Goal: Task Accomplishment & Management: Manage account settings

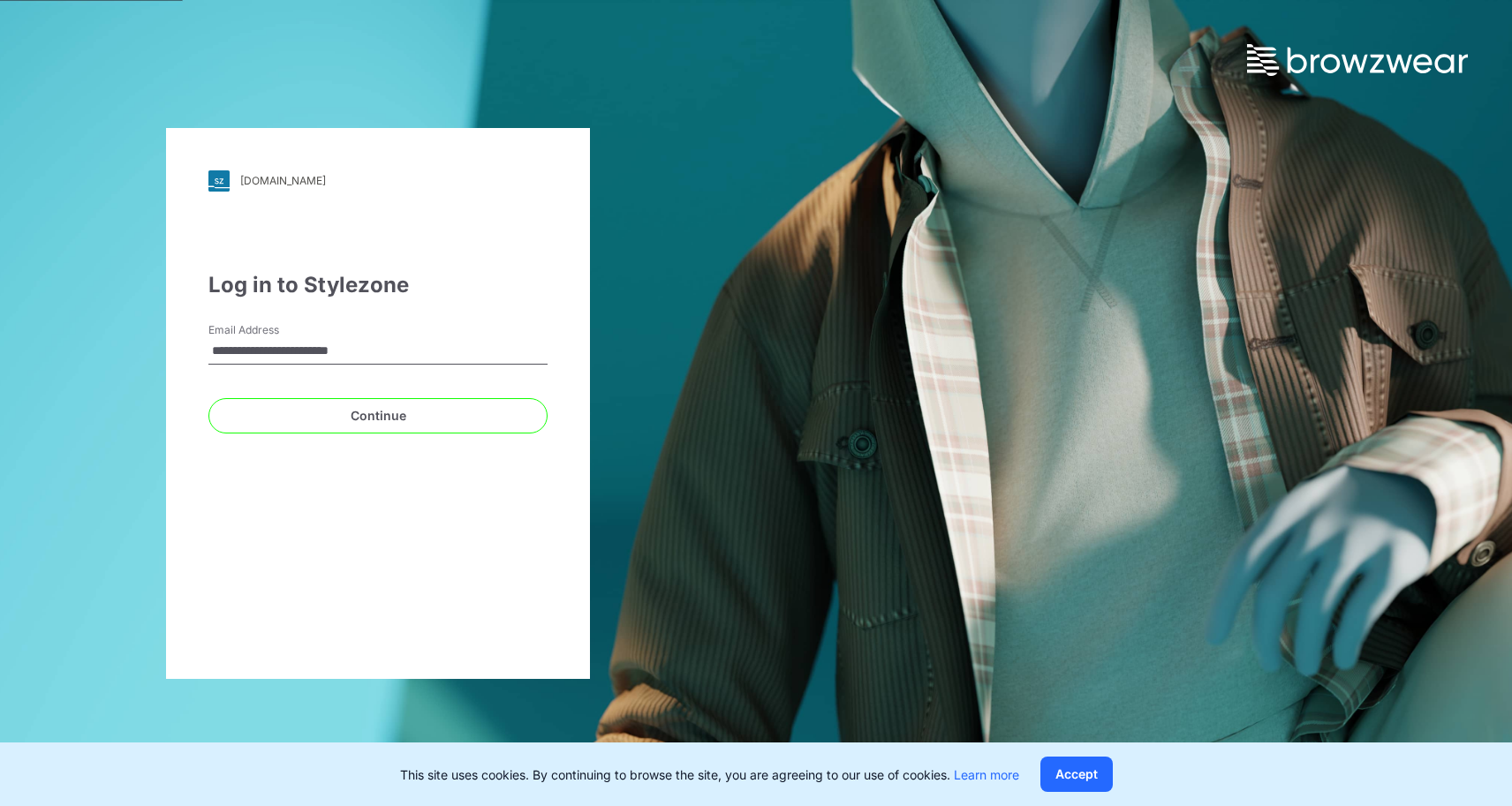
drag, startPoint x: 285, startPoint y: 353, endPoint x: 171, endPoint y: 352, distance: 114.0
click at [171, 352] on div "**********" at bounding box center [377, 403] width 424 height 552
type input "**********"
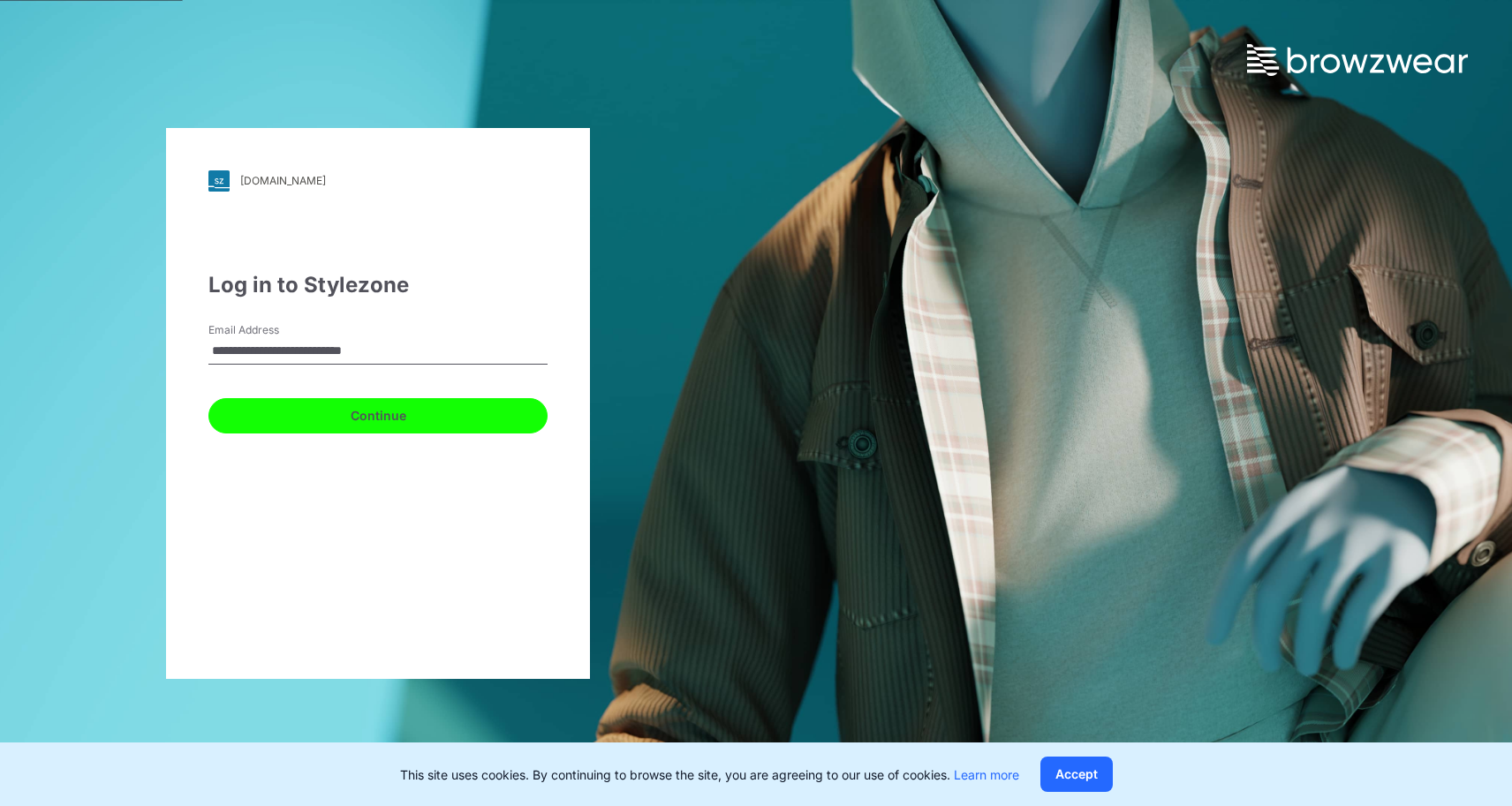
click at [345, 421] on button "Continue" at bounding box center [378, 416] width 339 height 35
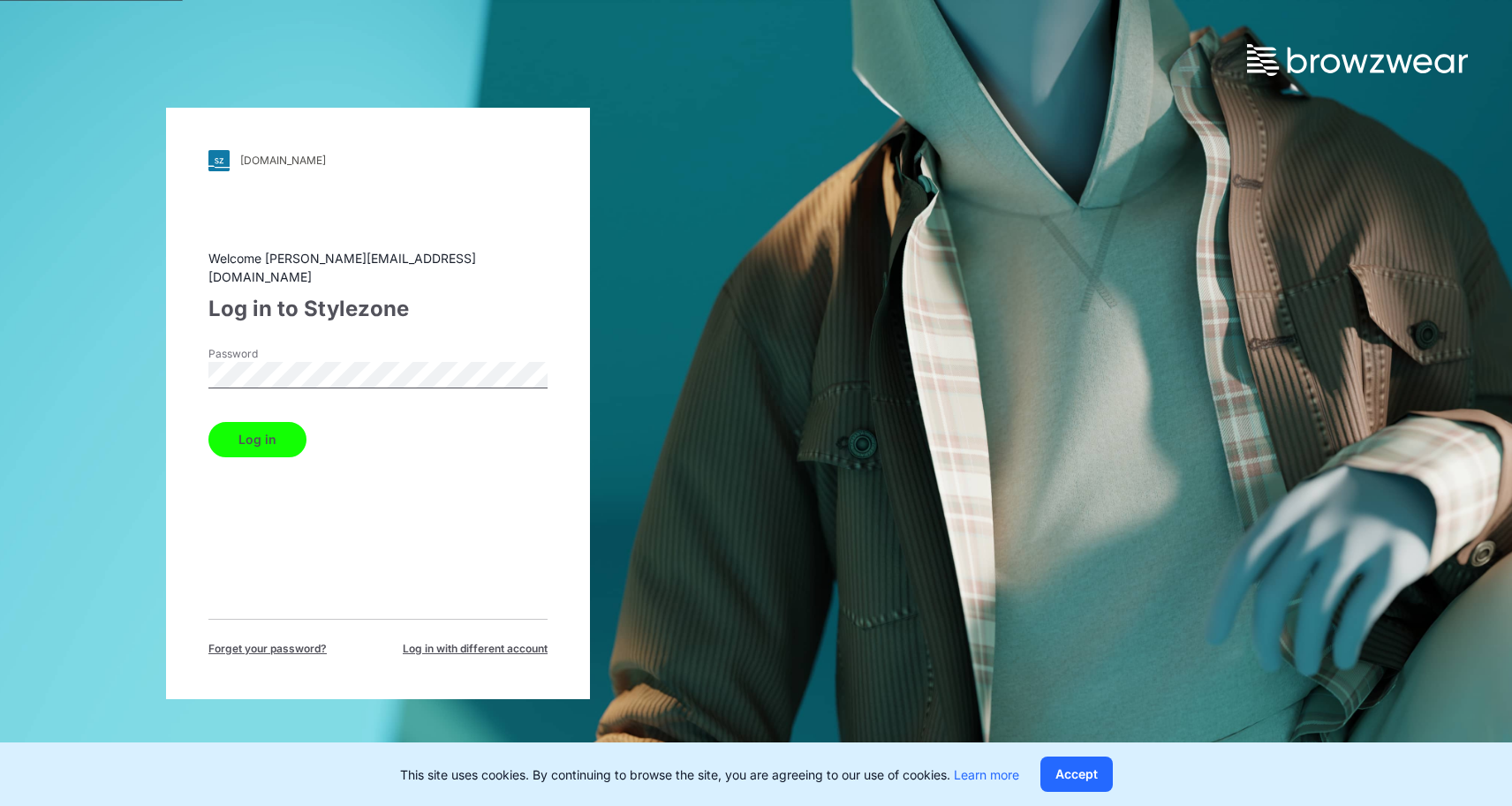
click at [208, 422] on button "Log in" at bounding box center [257, 440] width 98 height 35
click at [191, 363] on div "walmart.stylezone.com Loading... Welcome matteo_staltari@intradeco.com Log in t…" at bounding box center [377, 403] width 424 height 592
click at [208, 422] on button "Log in" at bounding box center [257, 440] width 98 height 35
click at [360, 541] on div "Welcome matteo_staltari@intradeco.com Log in to Stylezone Password Log in Forge…" at bounding box center [378, 453] width 339 height 408
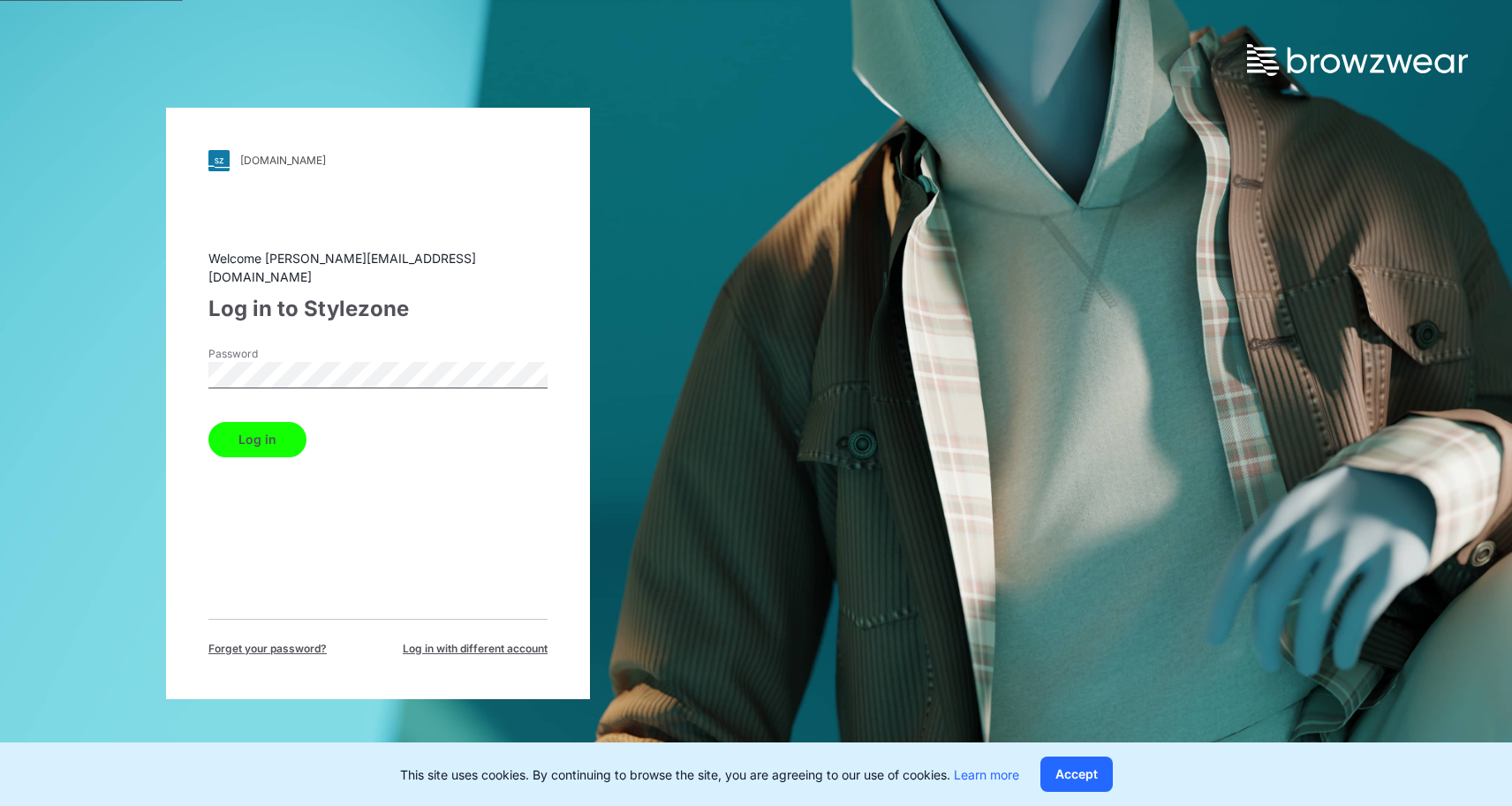
click at [290, 642] on span "Forget your password?" at bounding box center [267, 649] width 118 height 16
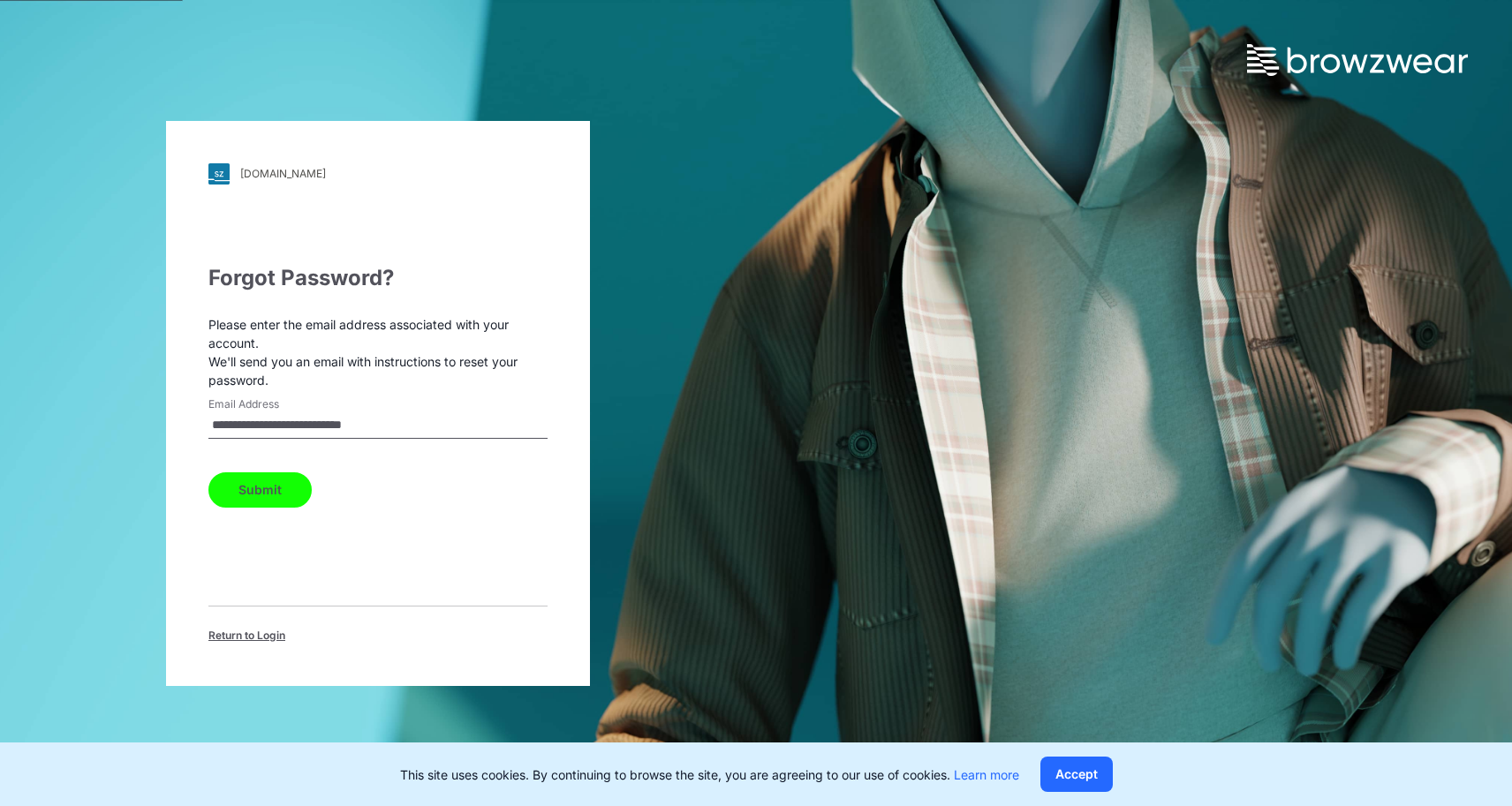
click at [283, 487] on button "Submit" at bounding box center [260, 490] width 103 height 35
click at [310, 413] on input "Email Address" at bounding box center [378, 425] width 339 height 26
type input "**********"
click at [259, 628] on div "Return to Login" at bounding box center [378, 625] width 339 height 38
click at [264, 636] on span "Return to Login" at bounding box center [246, 635] width 77 height 16
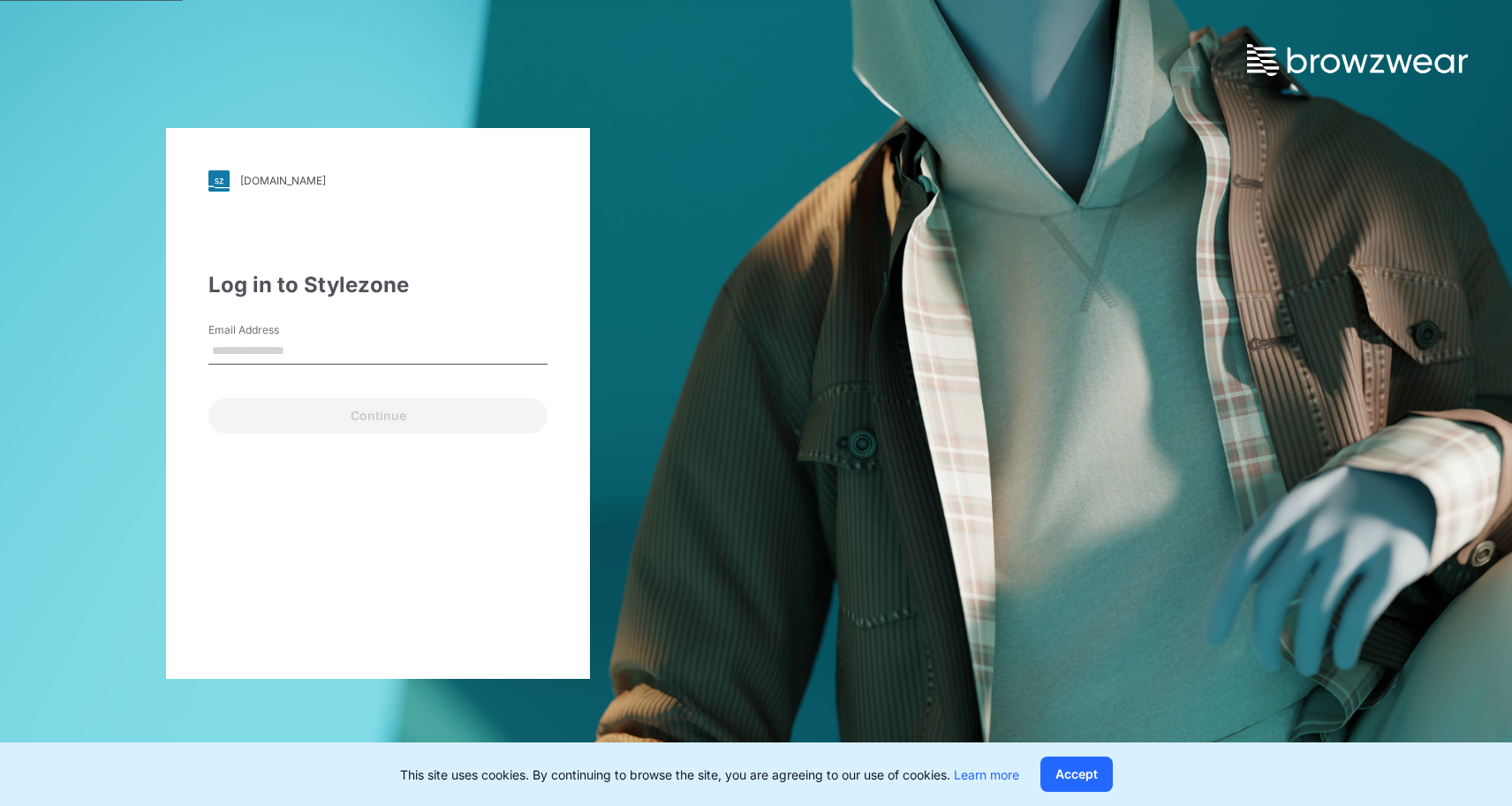
click at [366, 345] on input "Email Address" at bounding box center [378, 351] width 339 height 26
type input "**********"
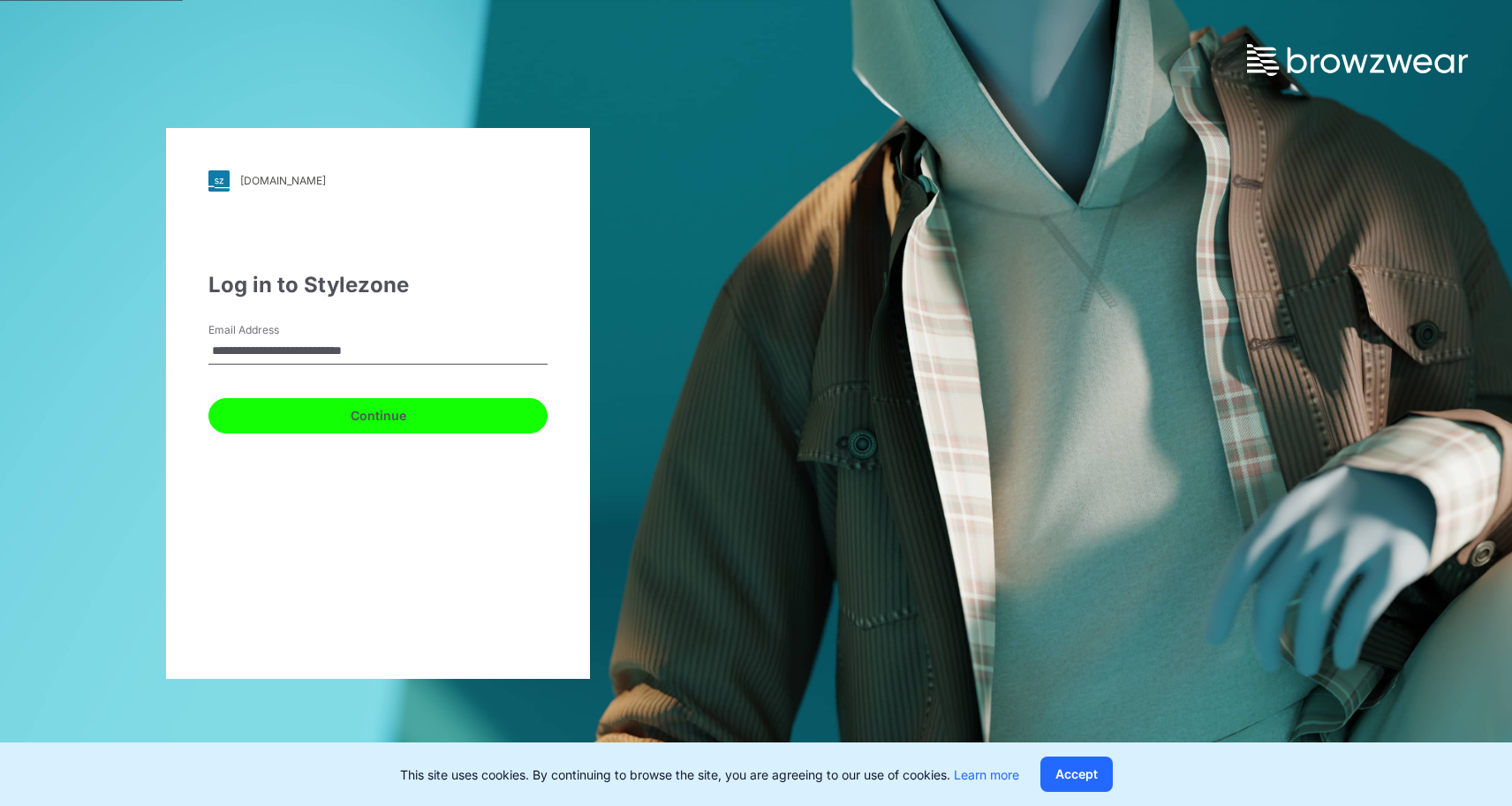
click at [364, 415] on button "Continue" at bounding box center [378, 416] width 339 height 35
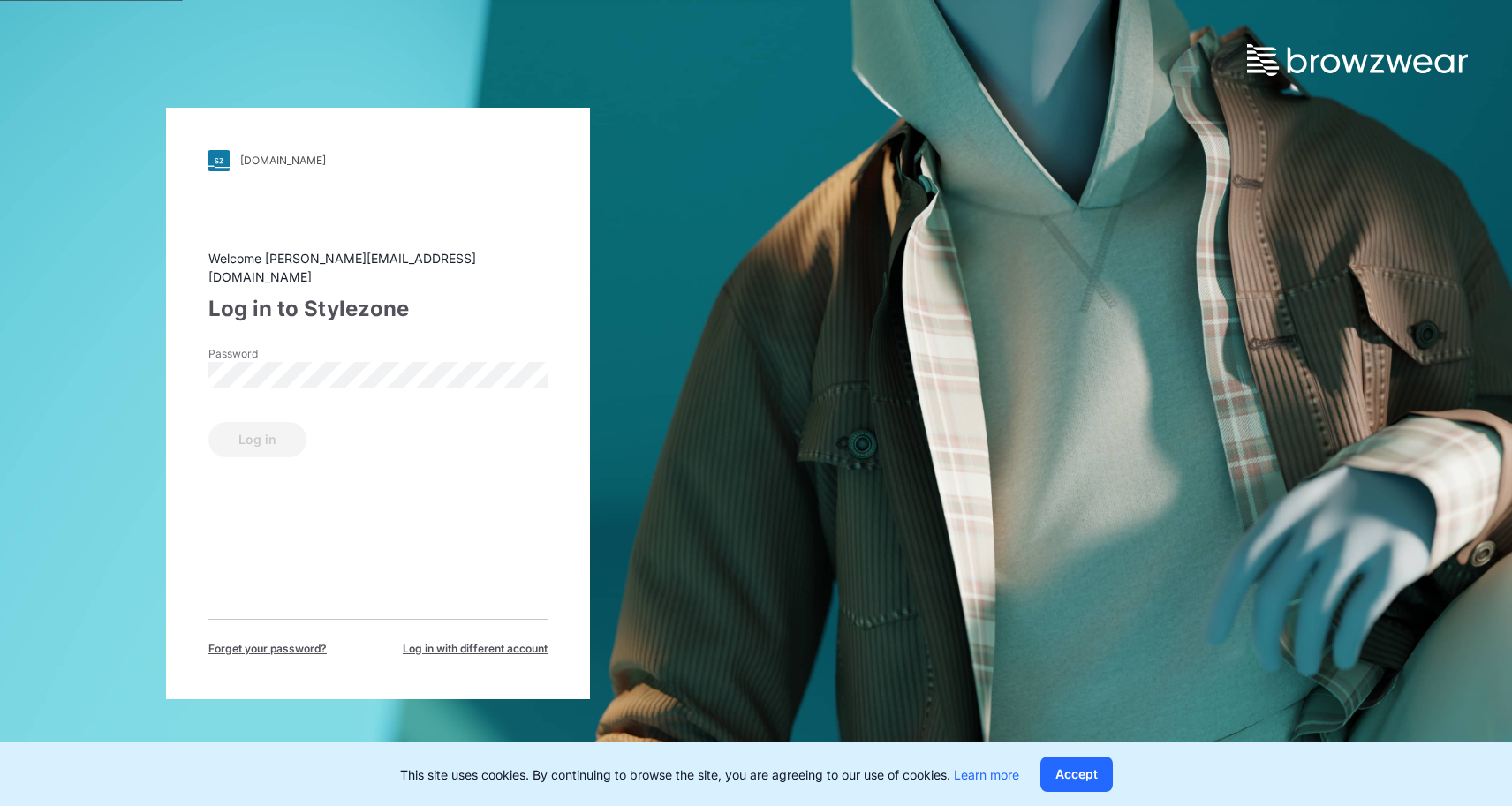
click at [410, 348] on div "Password" at bounding box center [378, 372] width 339 height 53
click at [208, 422] on button "Log in" at bounding box center [257, 440] width 98 height 35
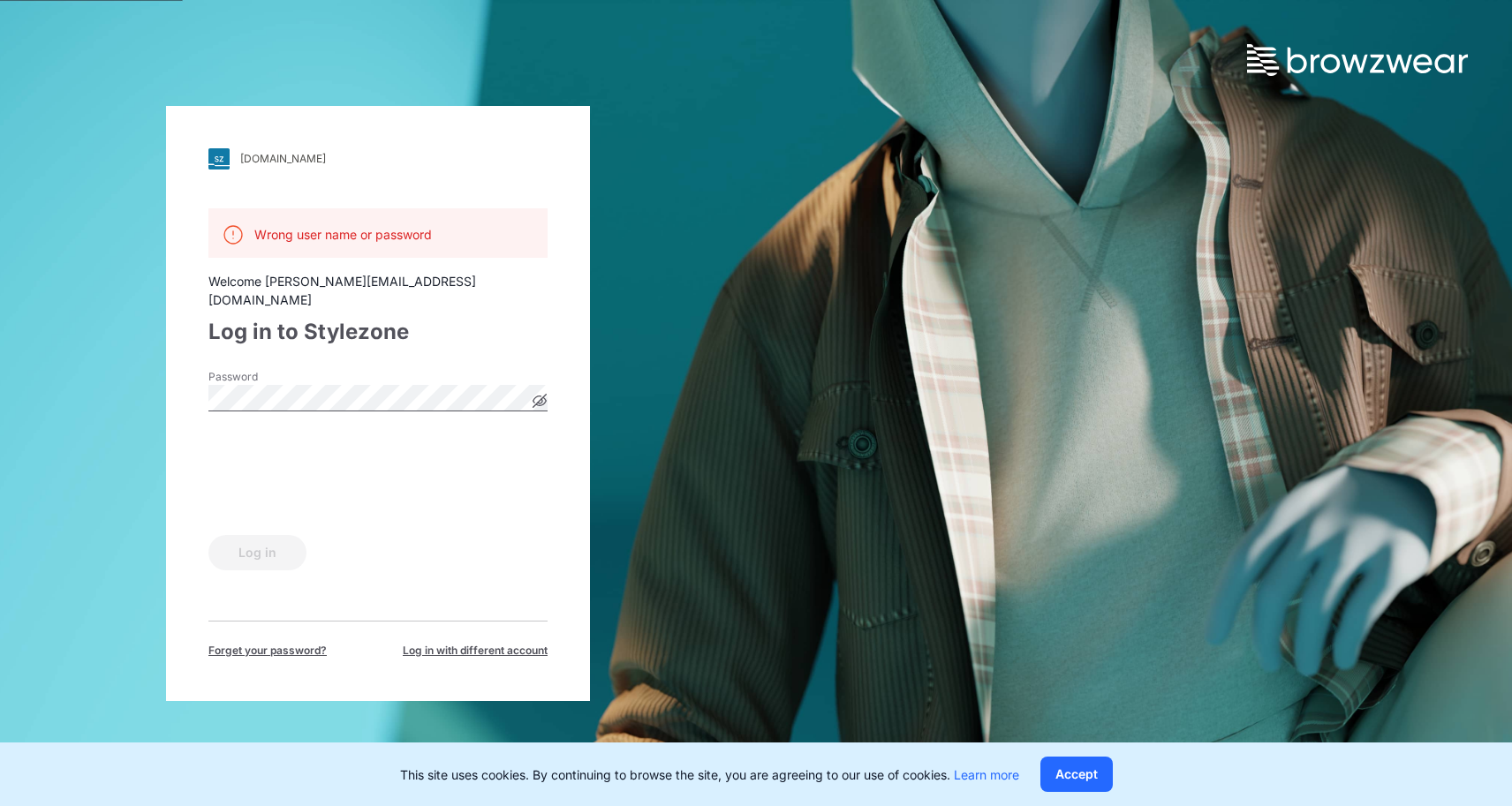
click at [165, 384] on div "walmart.stylezone.com Loading... Wrong user name or password Welcome matteo_sta…" at bounding box center [378, 403] width 756 height 806
click at [260, 539] on button "Log in" at bounding box center [257, 553] width 98 height 35
click at [160, 391] on div "walmart.stylezone.com Loading... Wrong user name or password Welcome matteo_sta…" at bounding box center [378, 403] width 756 height 806
click at [208, 535] on button "Log in" at bounding box center [257, 553] width 98 height 35
click at [316, 643] on span "Forget your password?" at bounding box center [267, 651] width 118 height 16
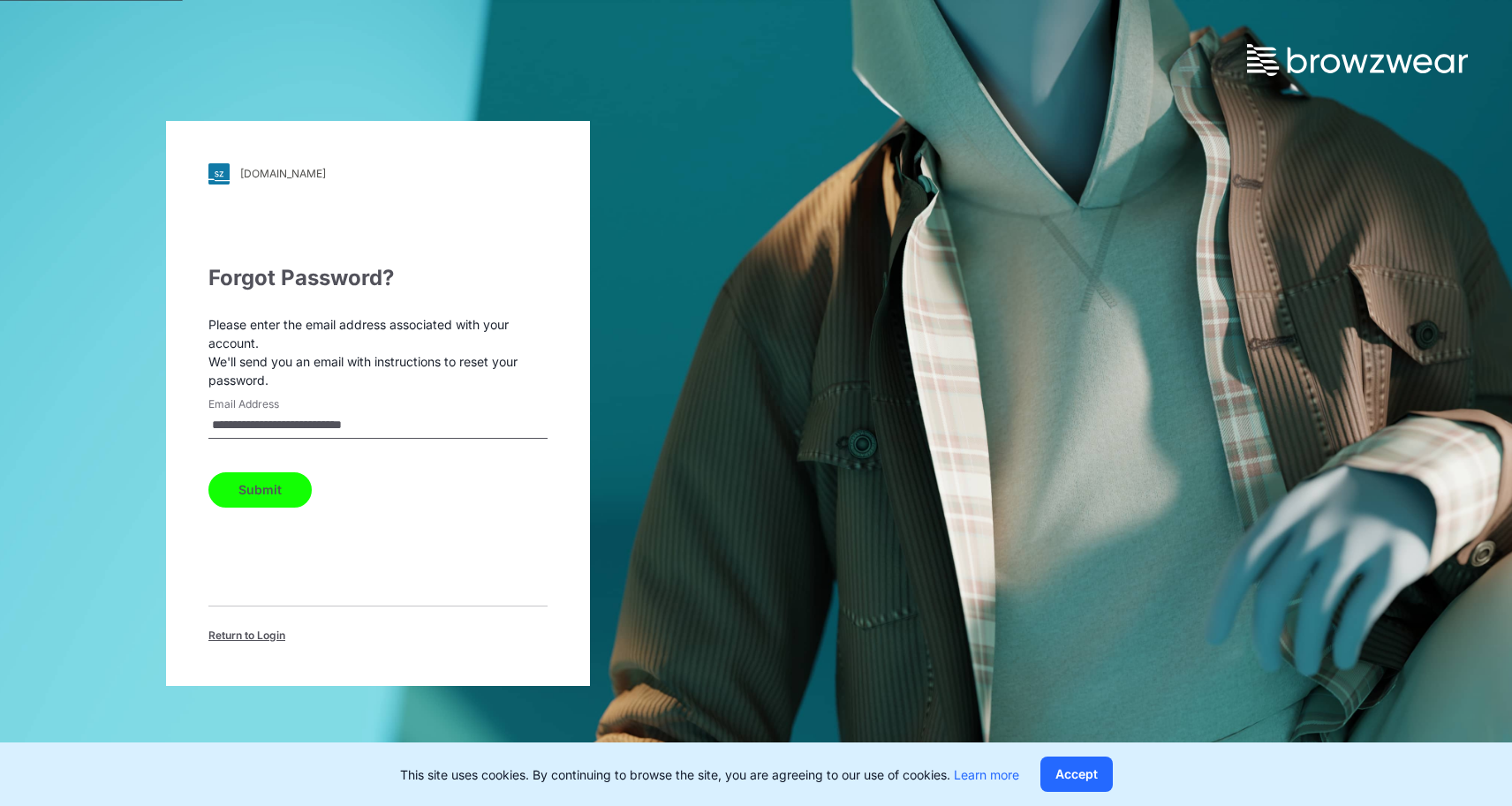
click at [278, 492] on button "Submit" at bounding box center [260, 490] width 103 height 35
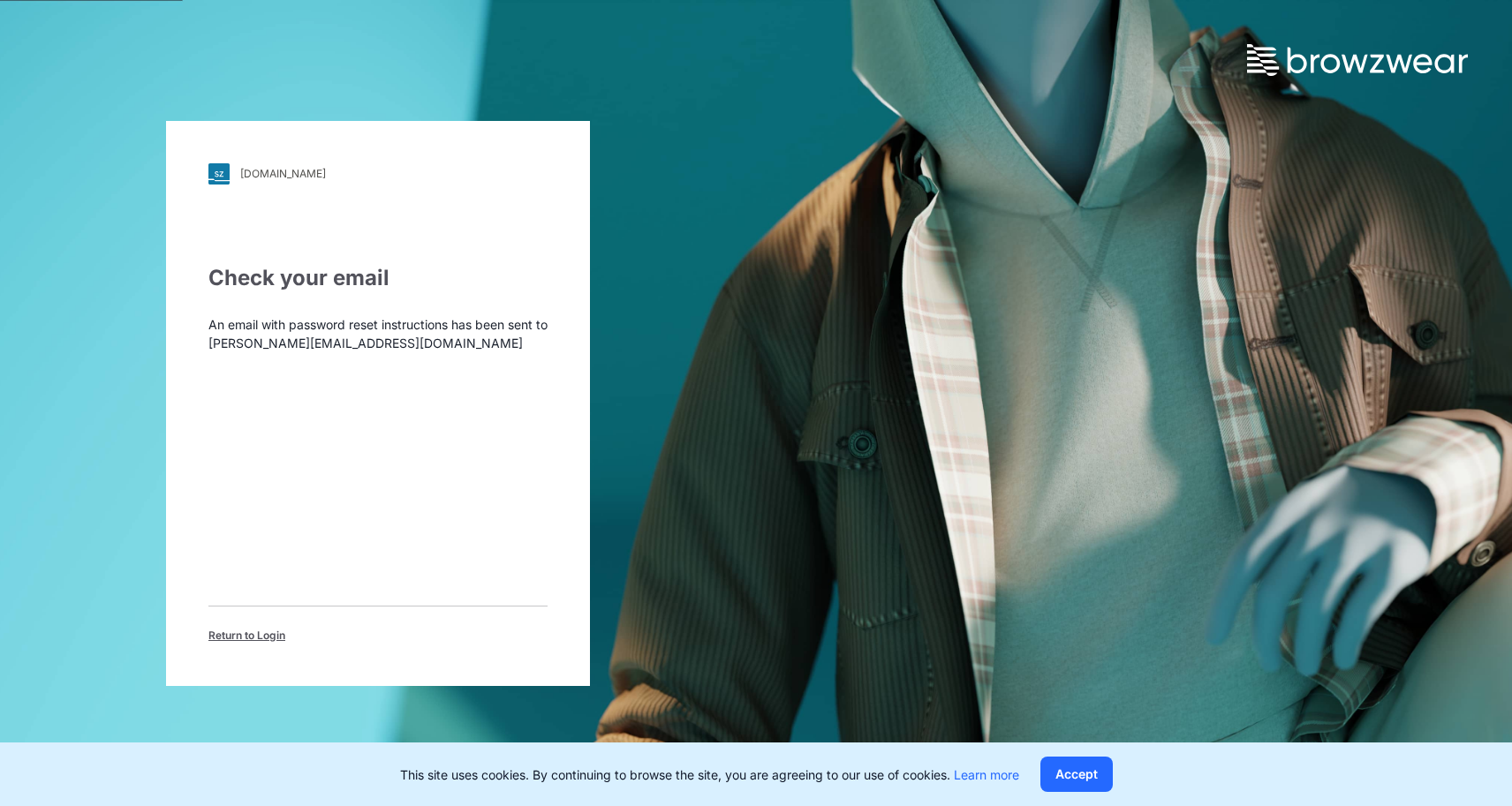
click at [268, 635] on span "Return to Login" at bounding box center [246, 635] width 77 height 16
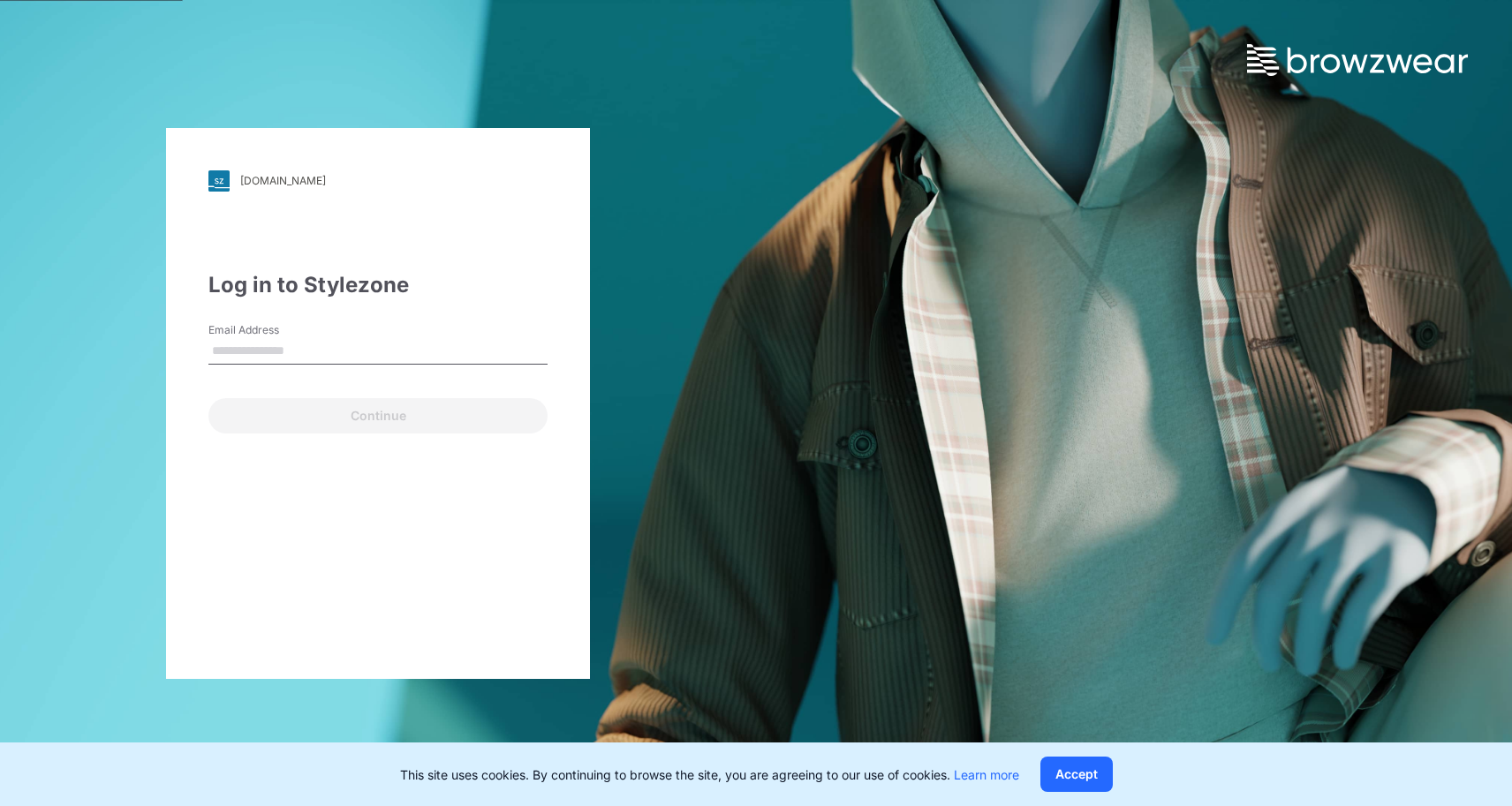
click at [394, 344] on input "Email Address" at bounding box center [378, 351] width 339 height 26
type input "**********"
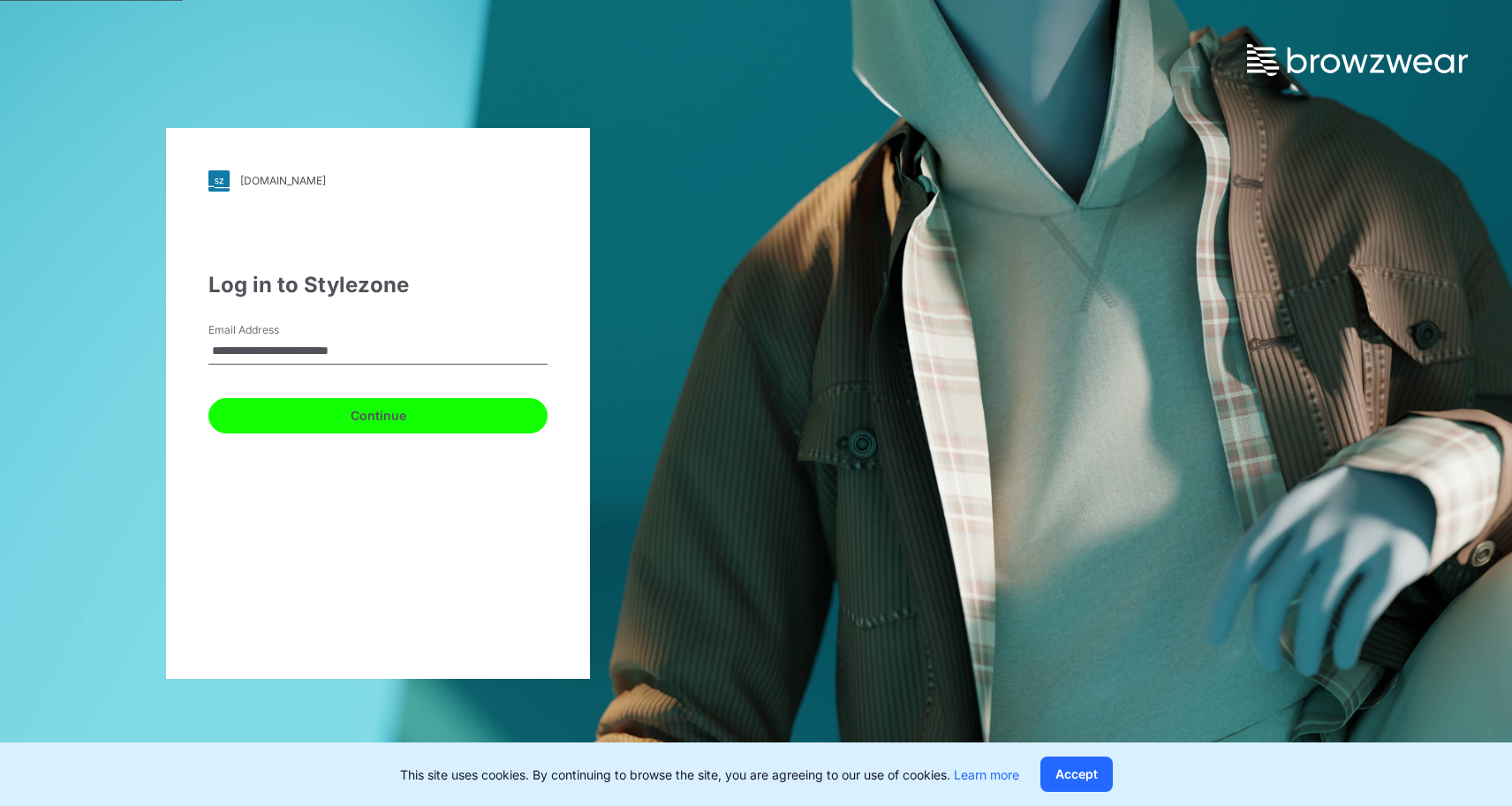
click at [343, 419] on button "Continue" at bounding box center [378, 416] width 339 height 35
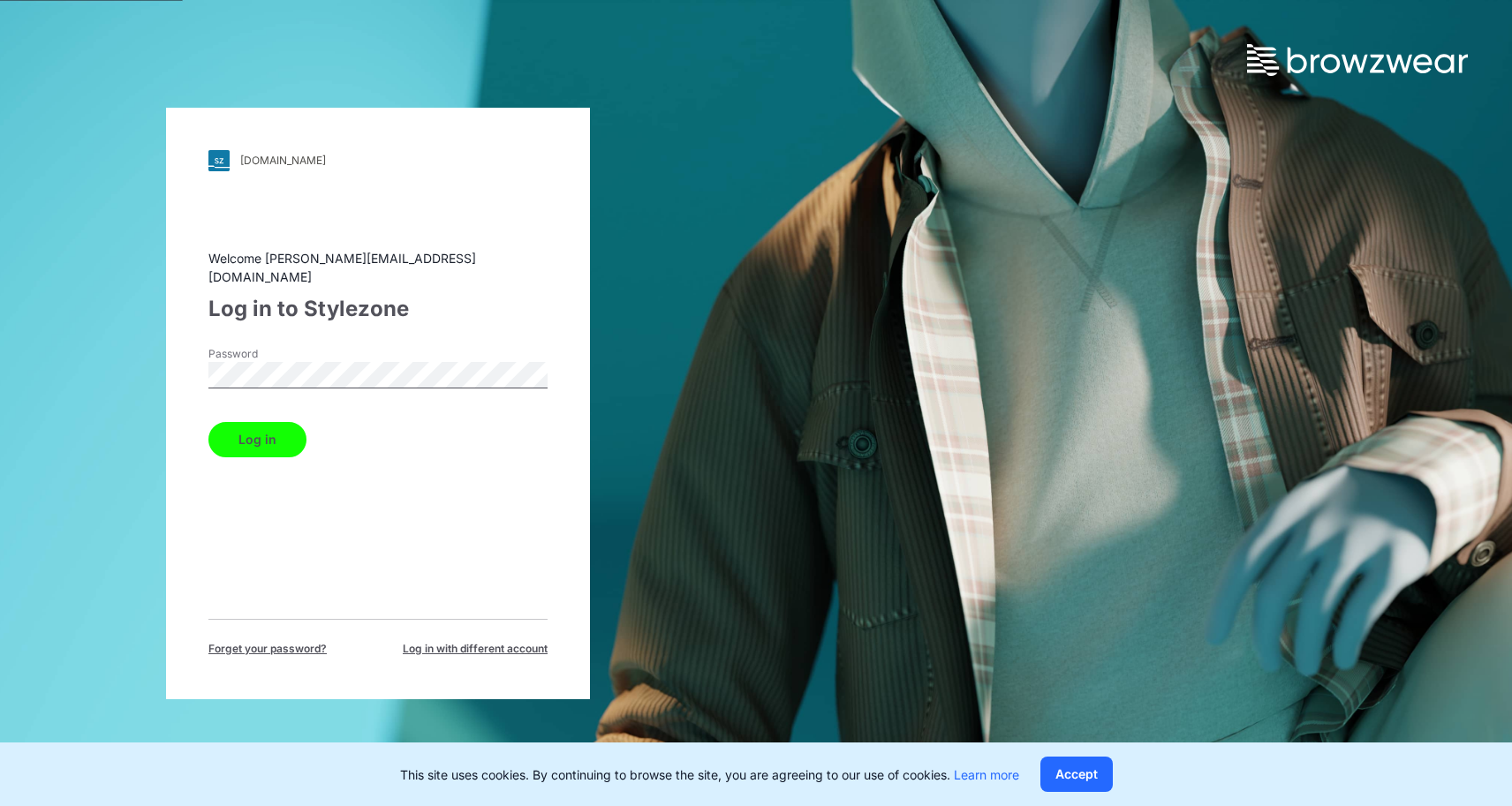
click at [208, 422] on button "Log in" at bounding box center [257, 440] width 98 height 35
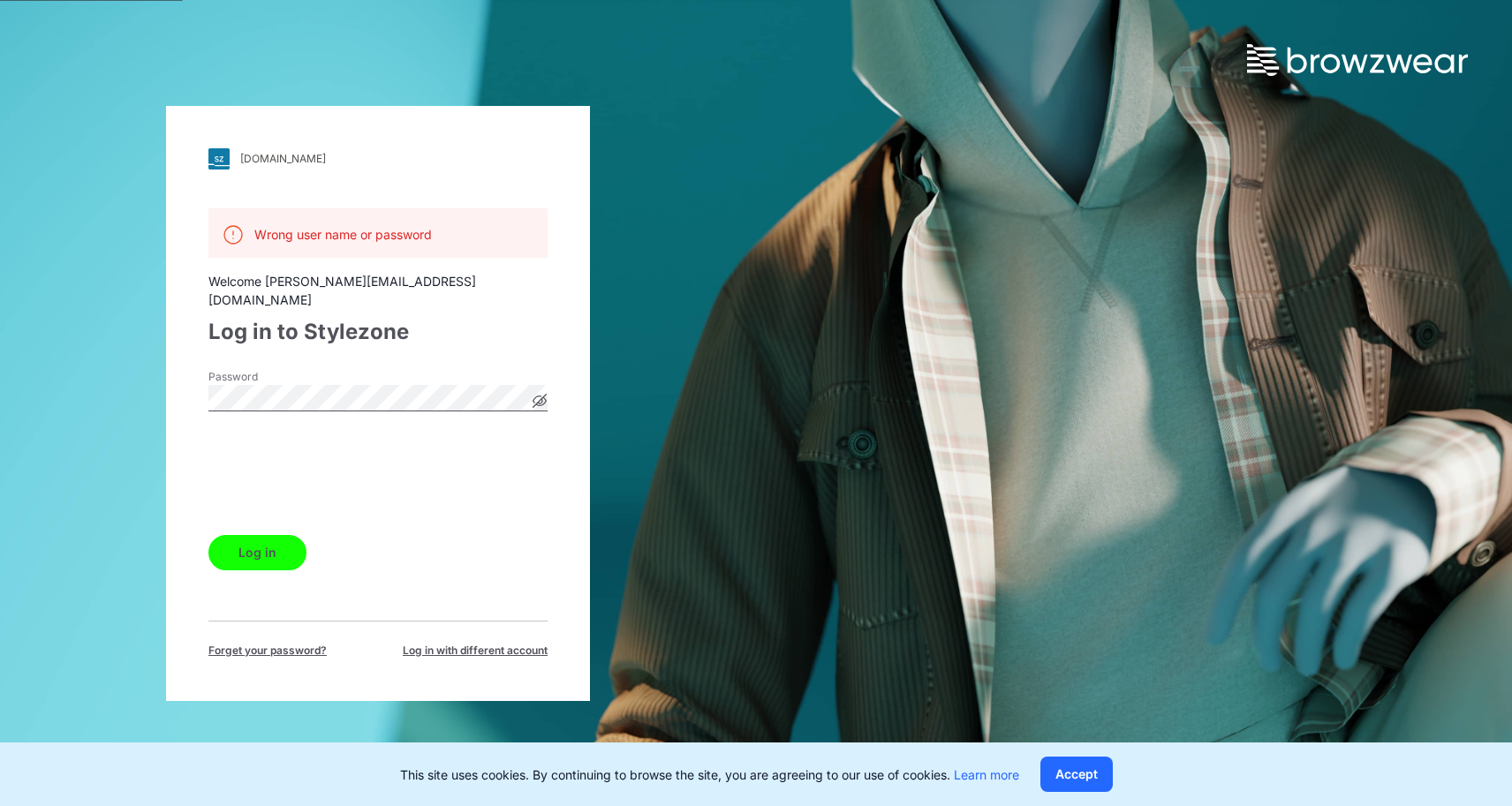
click at [265, 539] on button "Log in" at bounding box center [257, 553] width 98 height 35
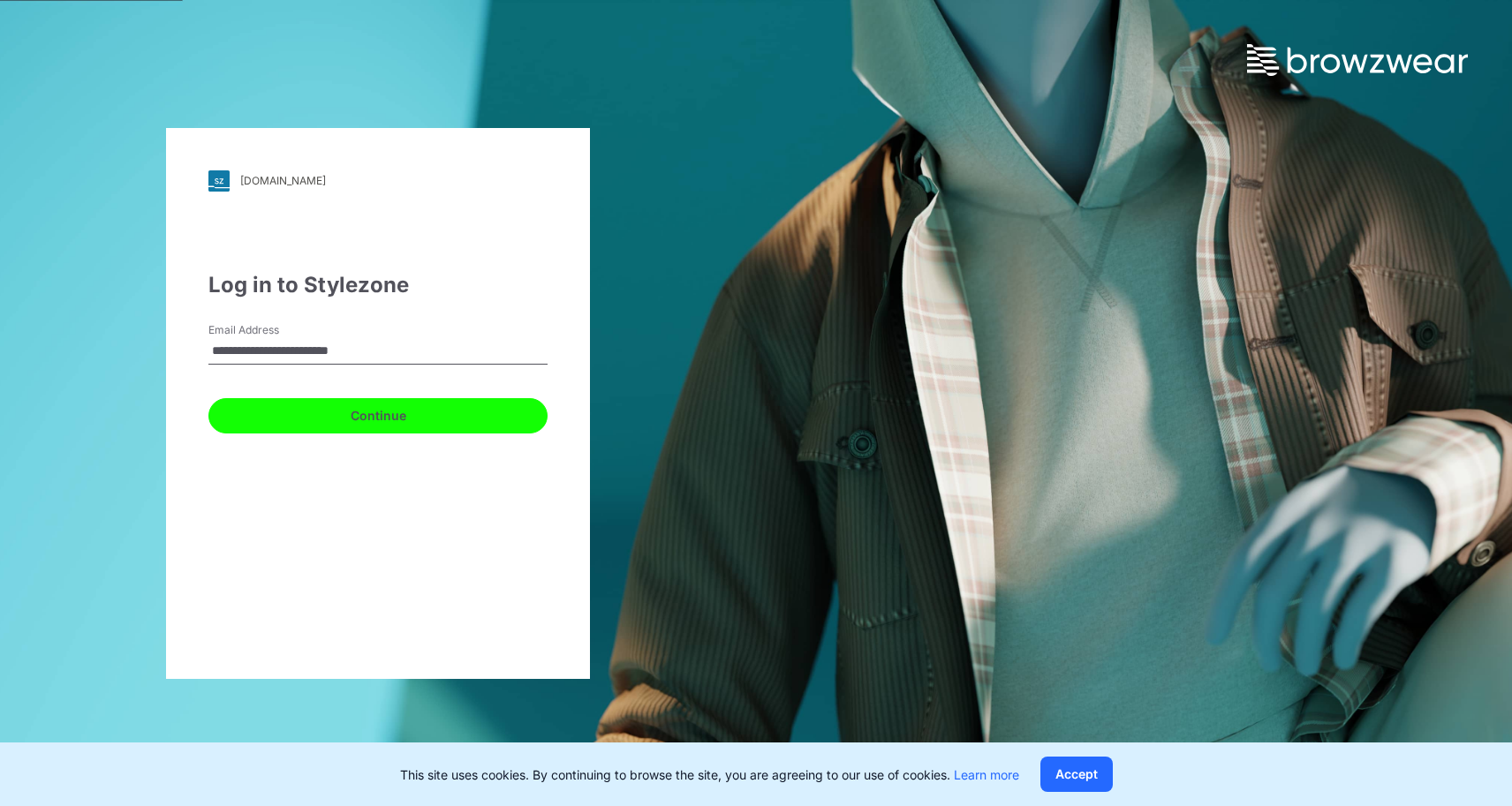
click at [420, 423] on button "Continue" at bounding box center [378, 416] width 339 height 35
